Goal: Transaction & Acquisition: Purchase product/service

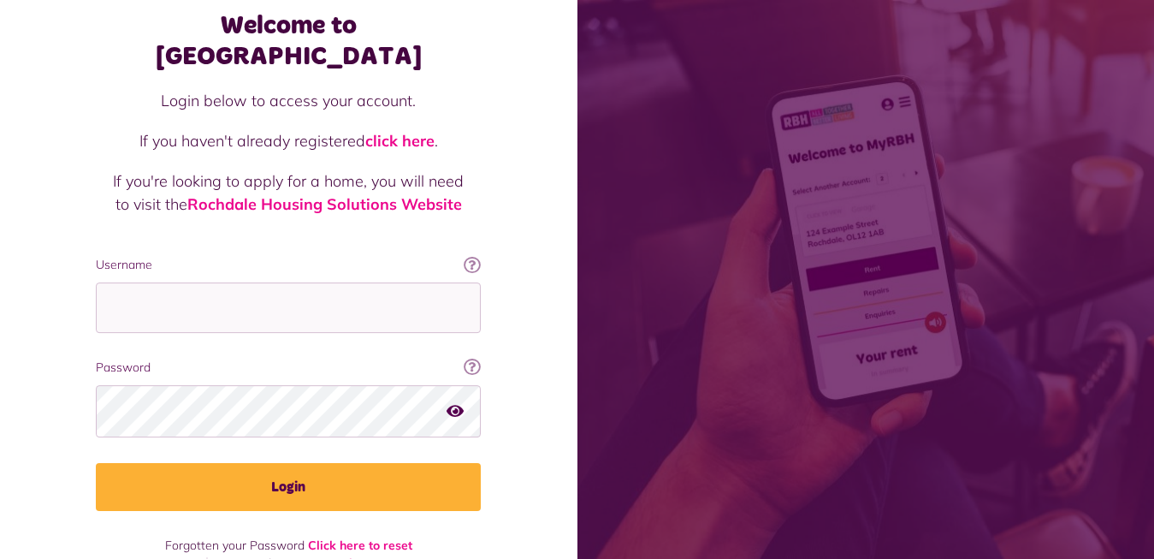
scroll to position [103, 0]
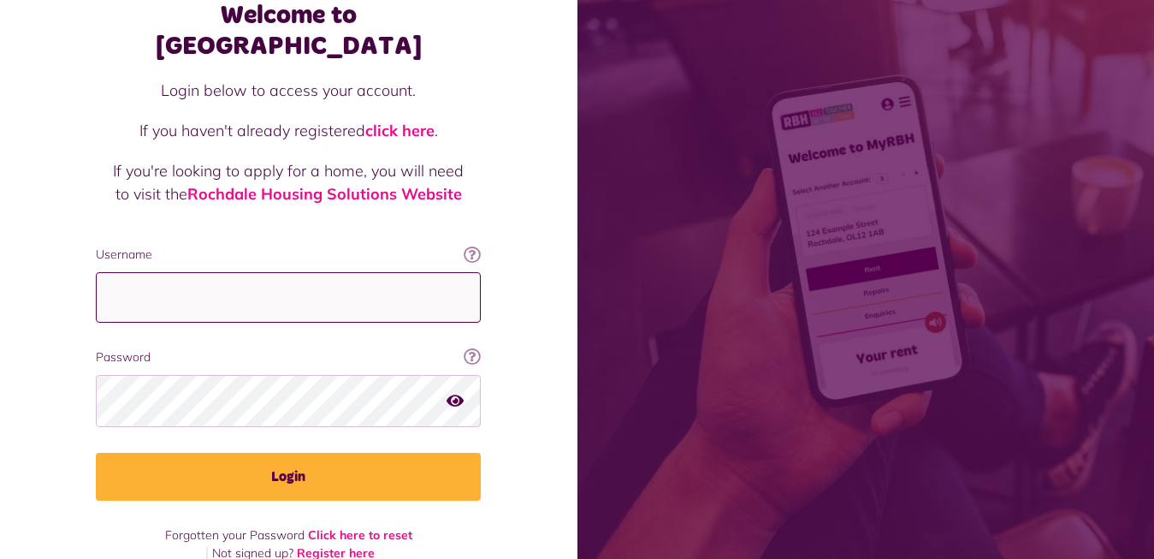
click at [142, 272] on input "Username" at bounding box center [288, 297] width 385 height 50
type input "**********"
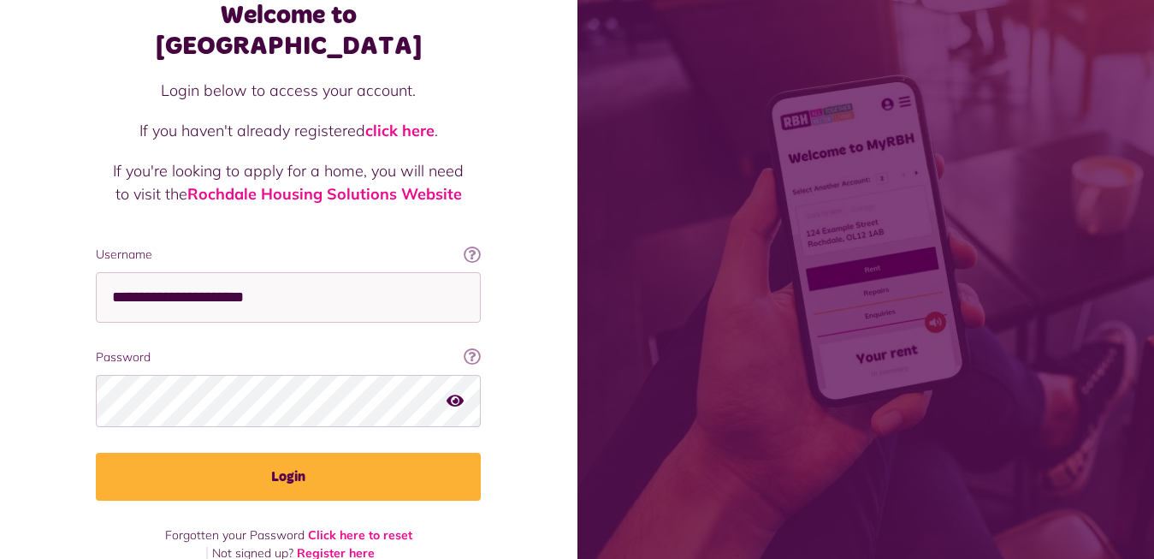
click at [454, 393] on icon "button" at bounding box center [455, 400] width 17 height 15
click at [454, 393] on icon "button" at bounding box center [457, 400] width 20 height 15
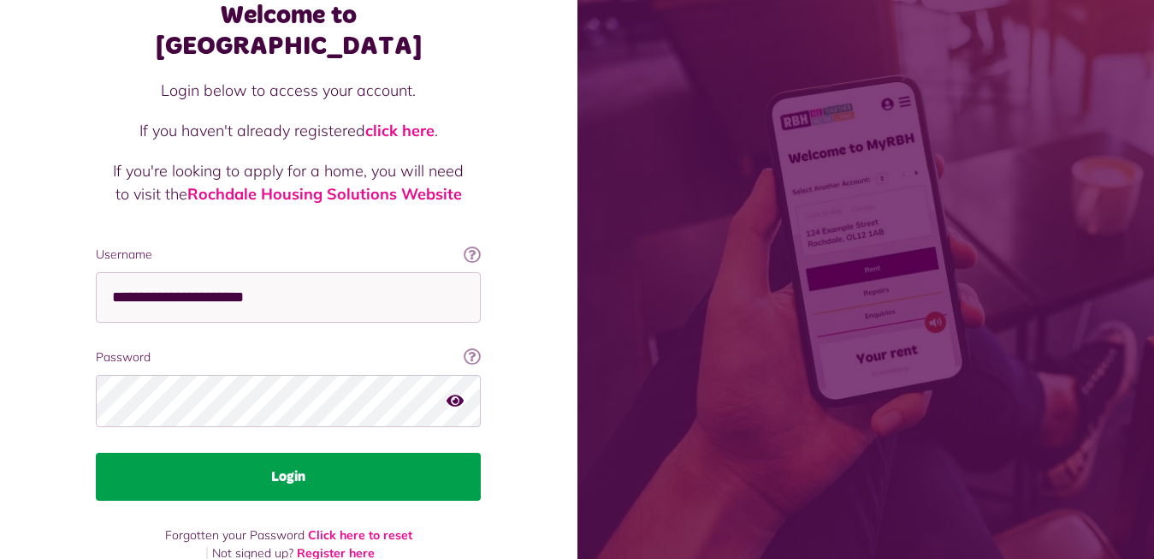
click at [275, 455] on button "Login" at bounding box center [288, 477] width 385 height 48
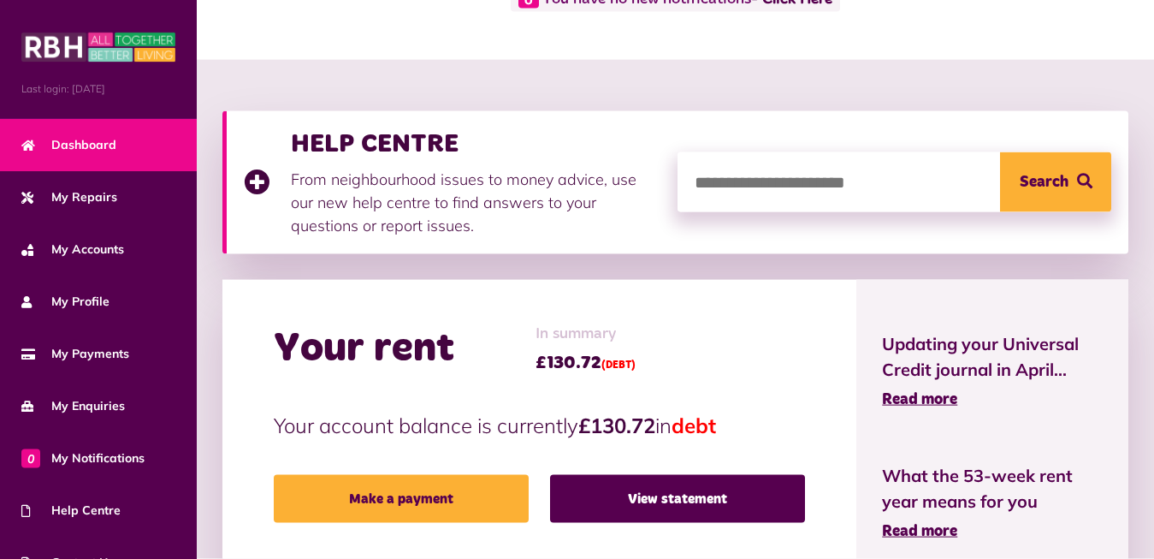
scroll to position [175, 0]
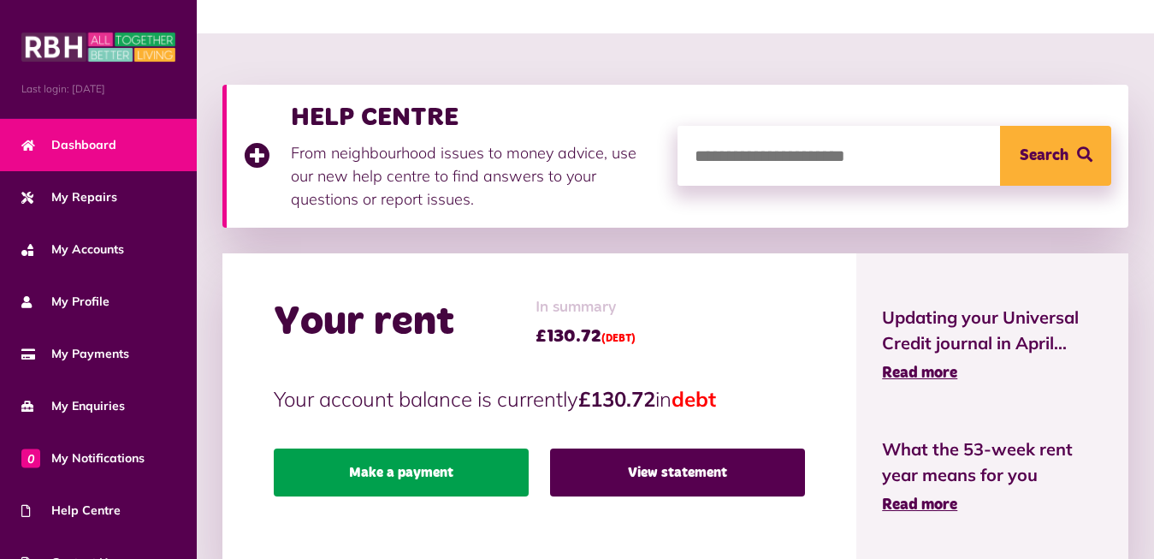
click at [395, 472] on link "Make a payment" at bounding box center [401, 472] width 255 height 48
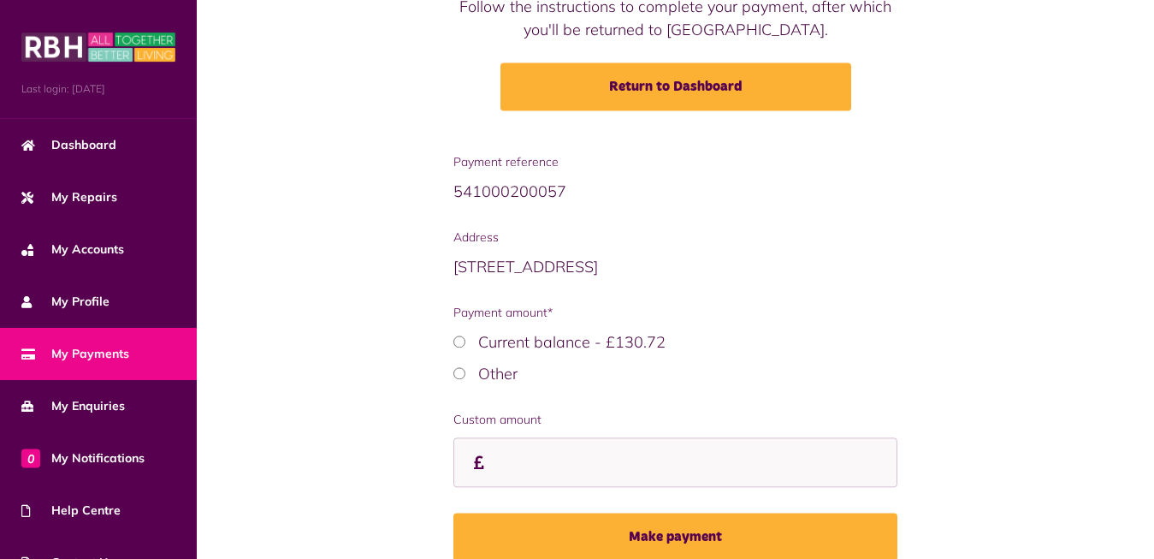
scroll to position [301, 0]
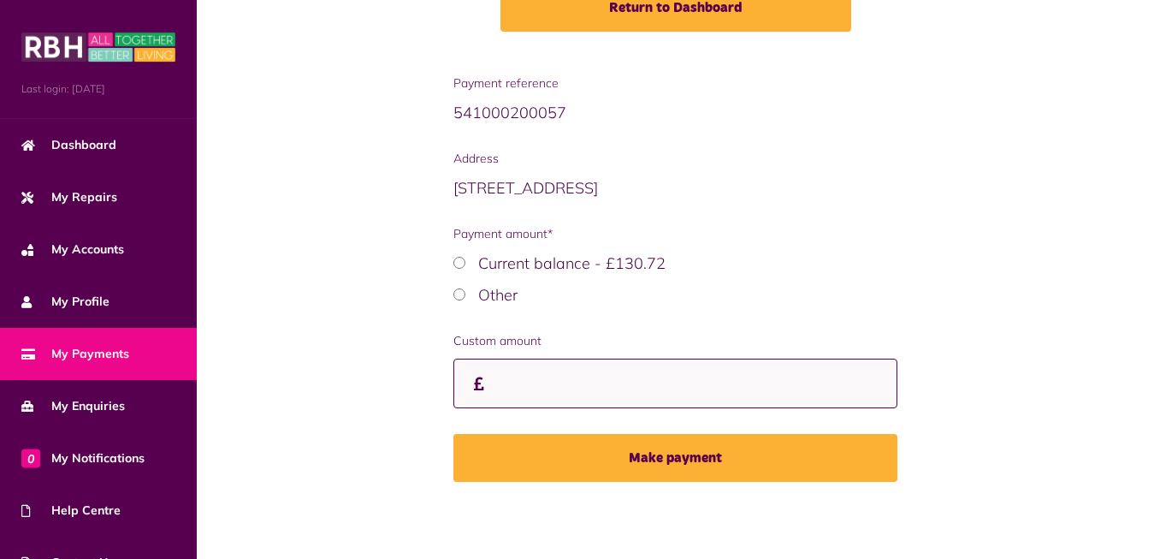
click at [497, 386] on input "Custom amount" at bounding box center [675, 383] width 445 height 50
type input "*"
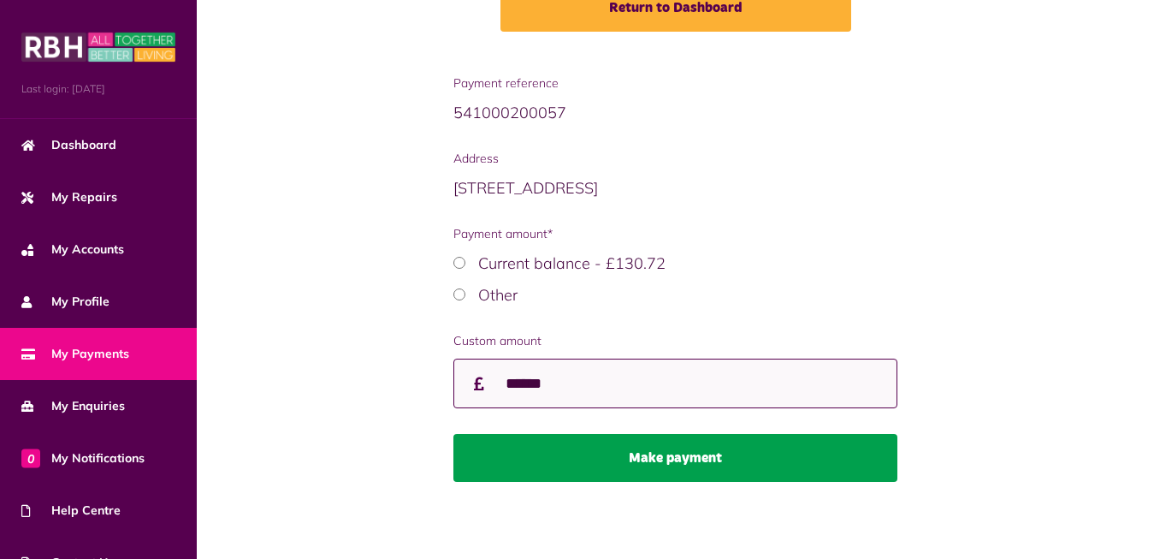
type input "******"
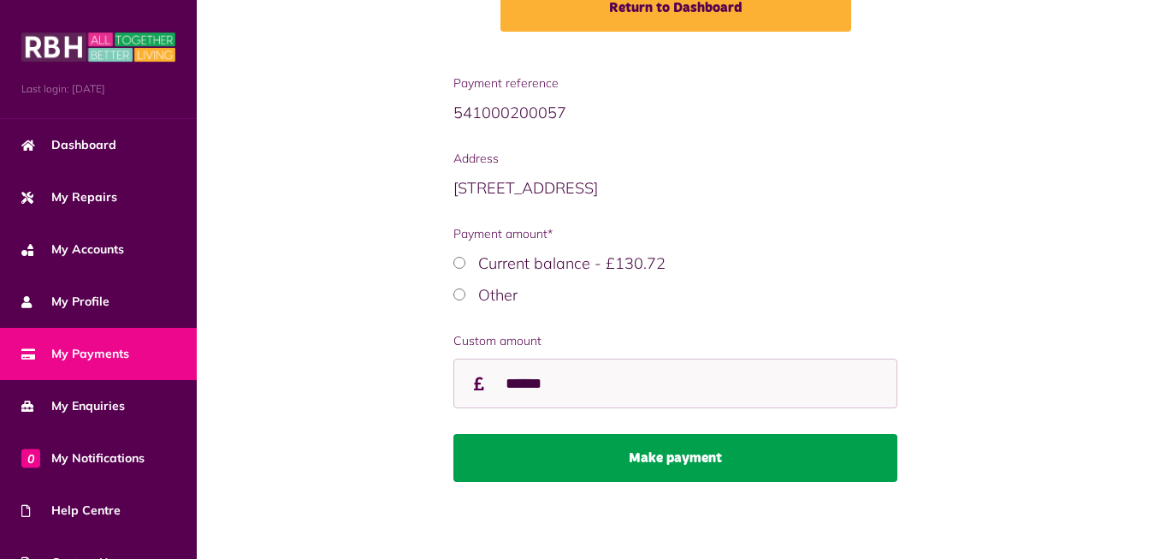
click at [698, 460] on button "Make payment" at bounding box center [675, 458] width 445 height 48
